Goal: Navigation & Orientation: Find specific page/section

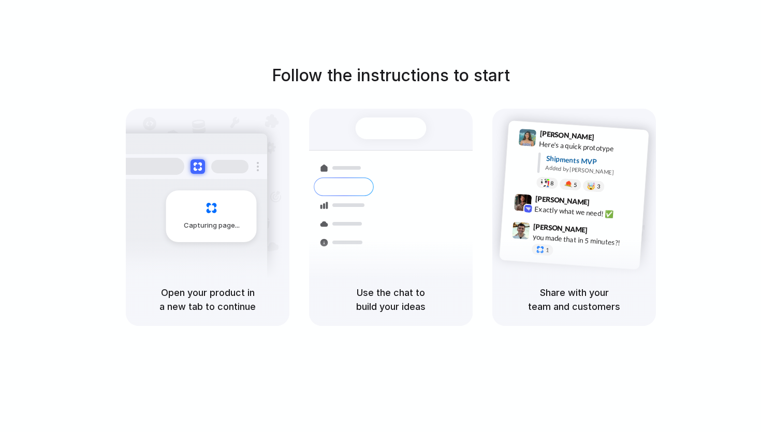
click at [193, 206] on div "Capturing page" at bounding box center [211, 216] width 91 height 52
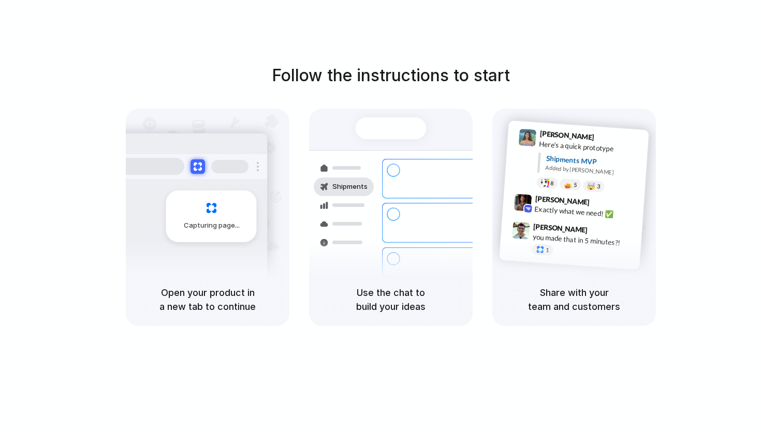
click at [450, 247] on div "Bulk order processing 8 pallets • Warehouse B • Packed" at bounding box center [452, 262] width 140 height 30
click at [547, 284] on div "Share with your team and customers" at bounding box center [574, 299] width 164 height 53
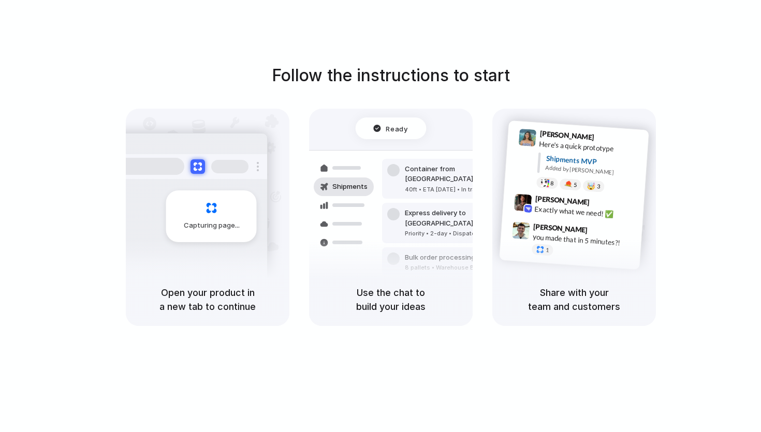
click at [400, 123] on span "Ready" at bounding box center [397, 128] width 22 height 10
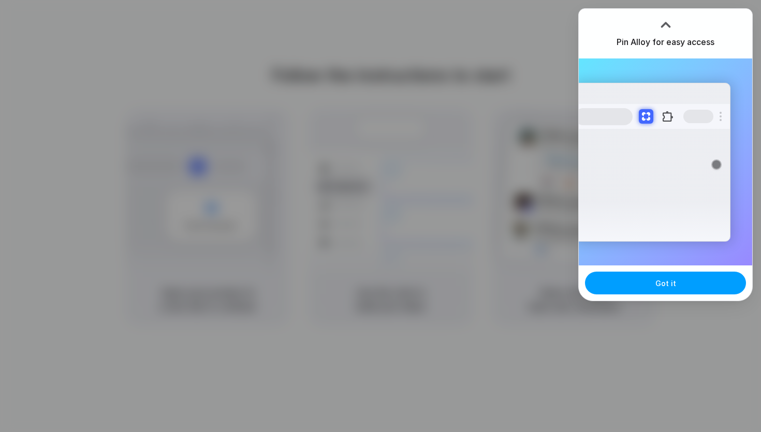
click at [653, 284] on button "Got it" at bounding box center [665, 283] width 161 height 23
